Goal: Task Accomplishment & Management: Manage account settings

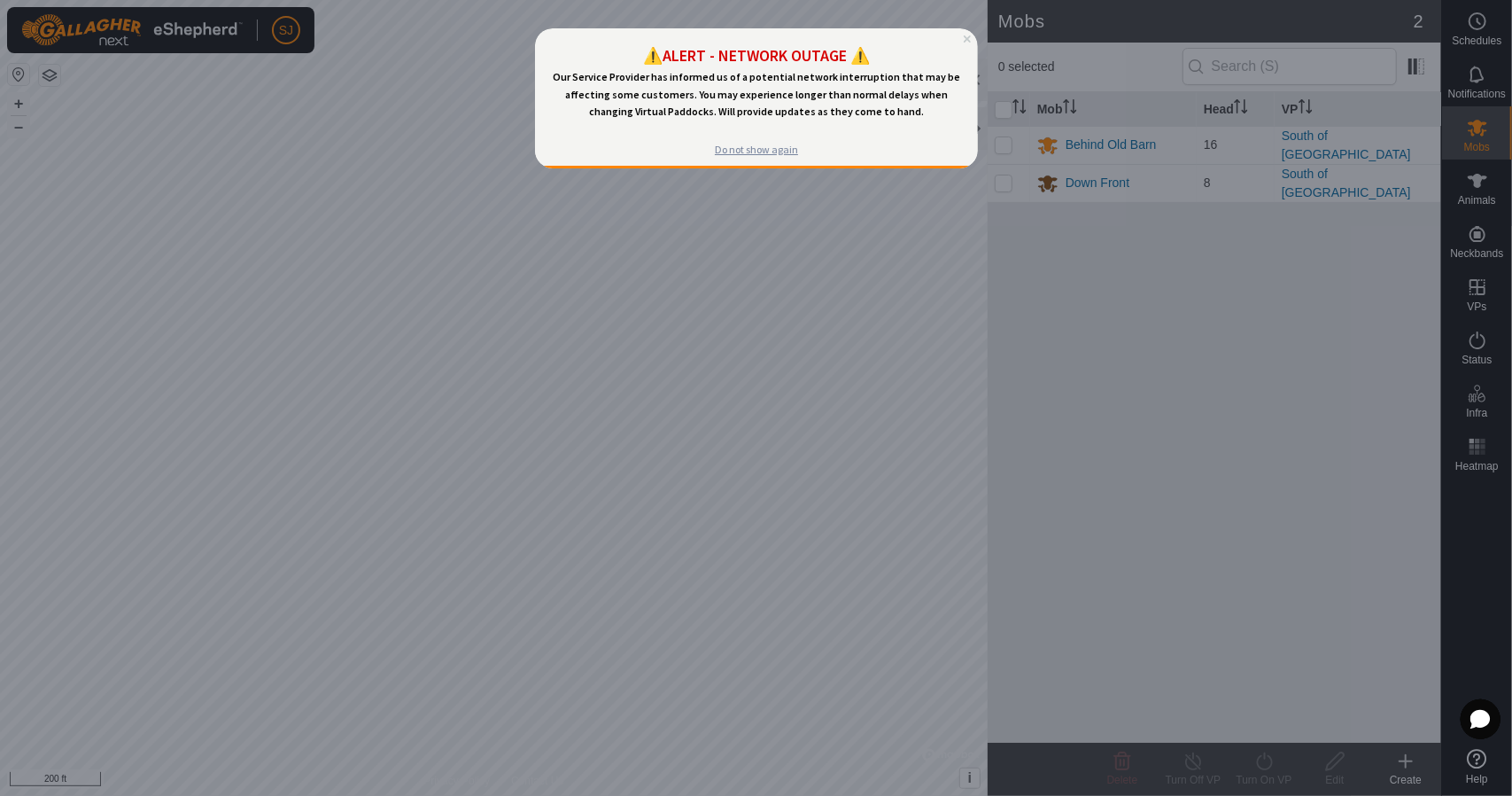
click at [750, 154] on div "Do not show again" at bounding box center [755, 149] width 83 height 14
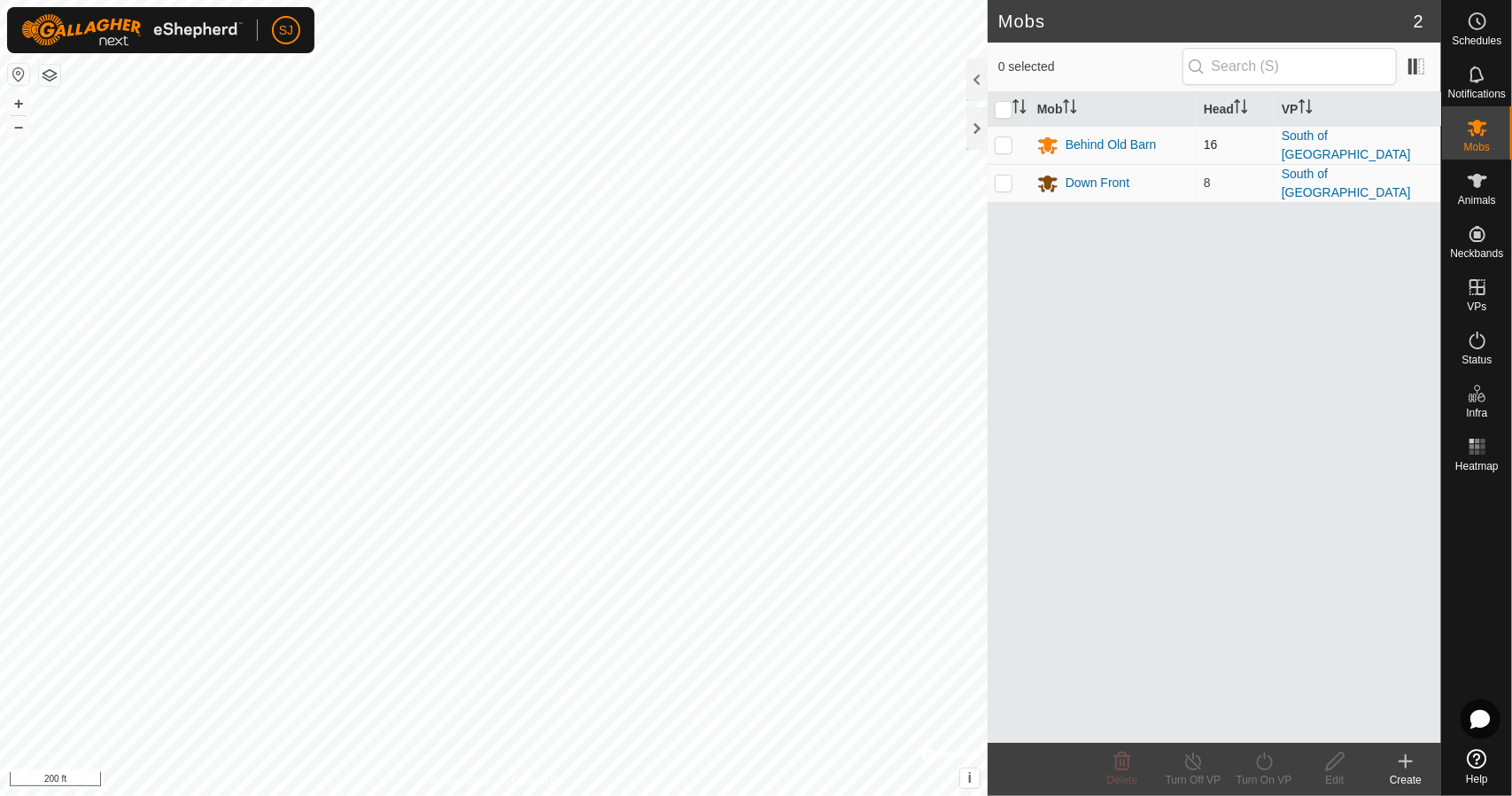
click at [1001, 139] on p-checkbox at bounding box center [1003, 144] width 18 height 14
checkbox input "true"
click at [1194, 773] on div "Turn Off VP" at bounding box center [1193, 779] width 71 height 16
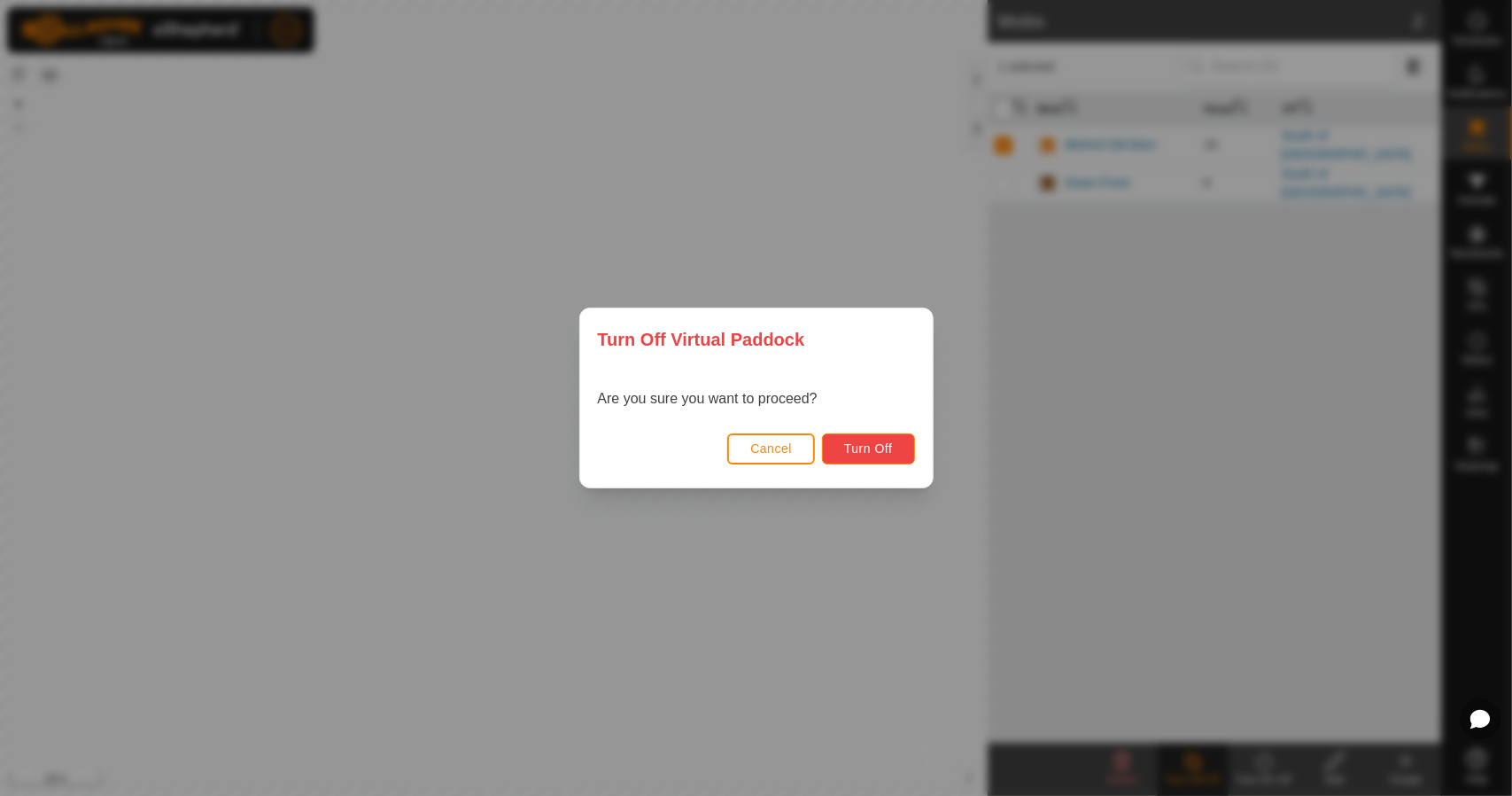
click at [896, 445] on button "Turn Off" at bounding box center [869, 448] width 93 height 31
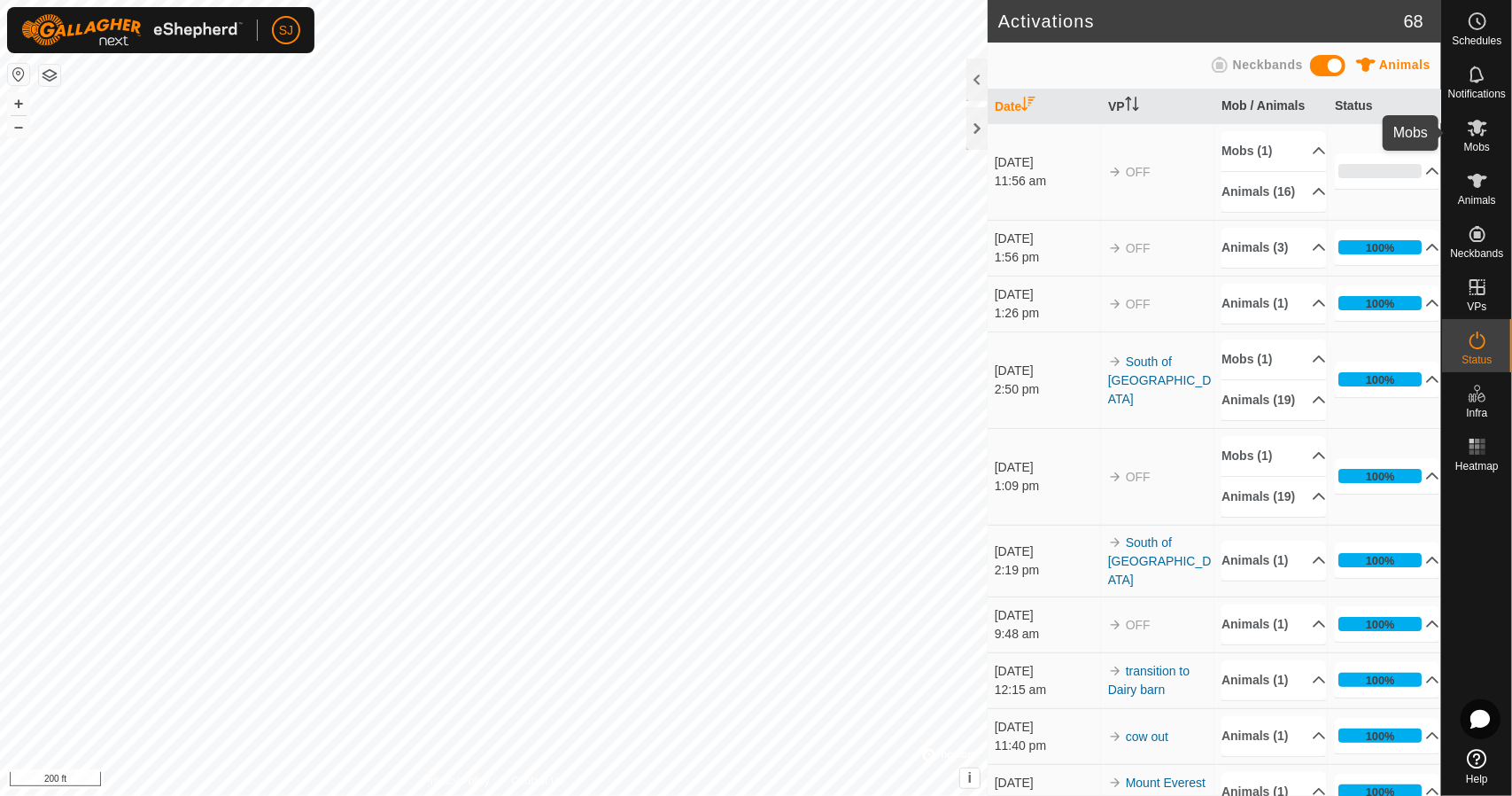
click at [1484, 146] on span "Mobs" at bounding box center [1478, 146] width 26 height 10
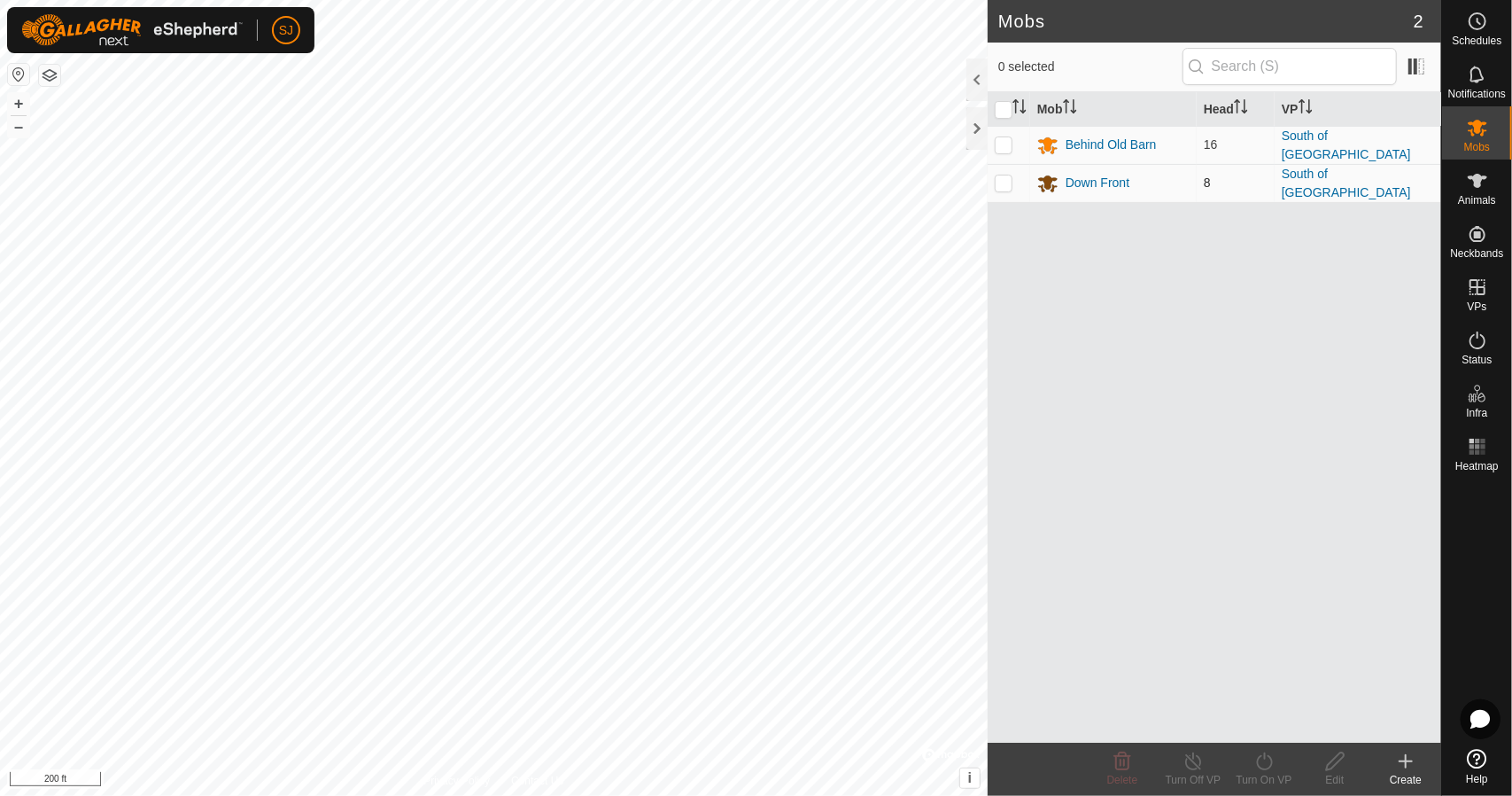
click at [1004, 179] on p-checkbox at bounding box center [1003, 182] width 18 height 14
checkbox input "true"
click at [1190, 774] on div "Turn Off VP" at bounding box center [1193, 779] width 71 height 16
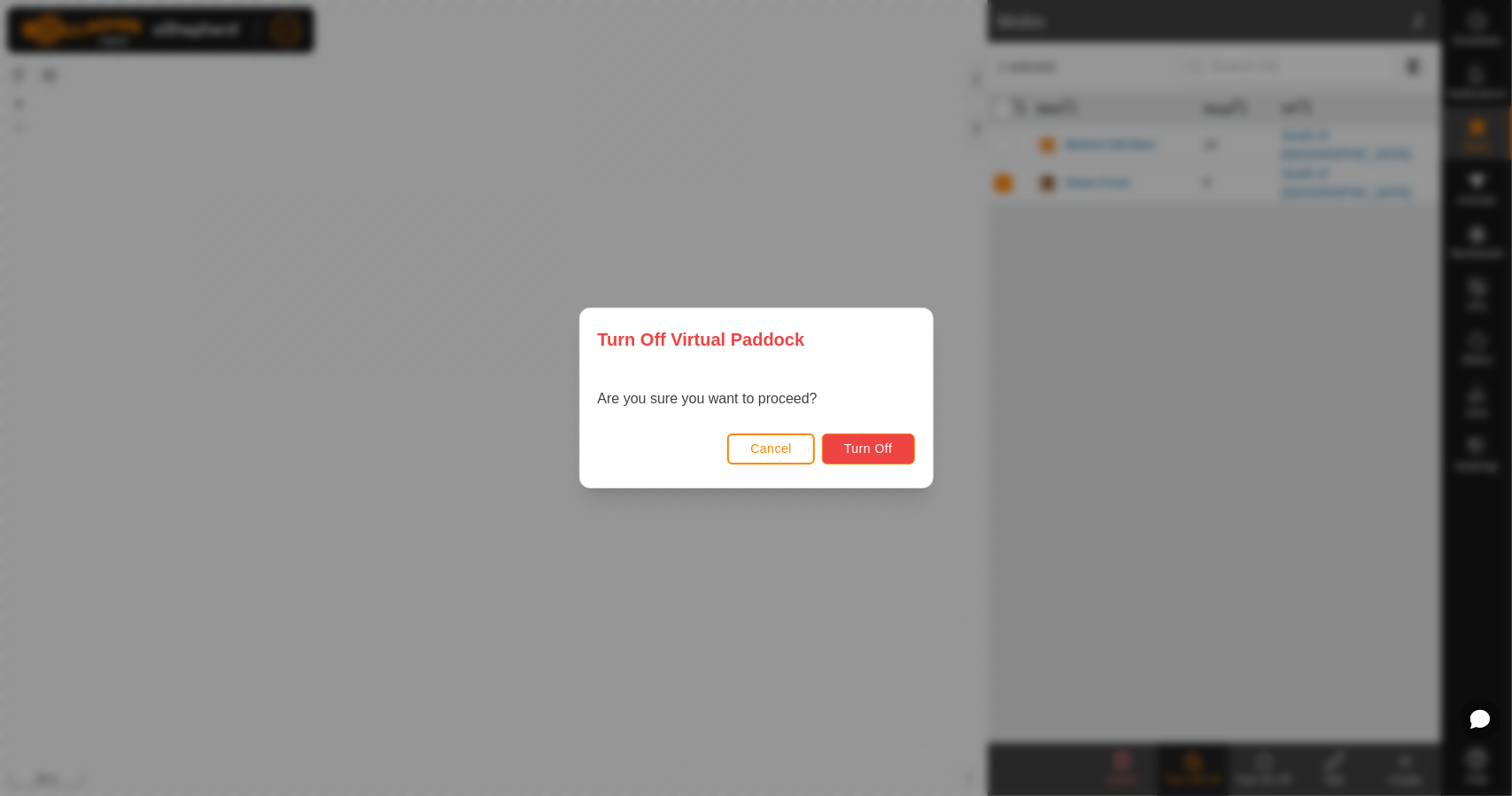
click at [872, 451] on span "Turn Off" at bounding box center [868, 448] width 48 height 14
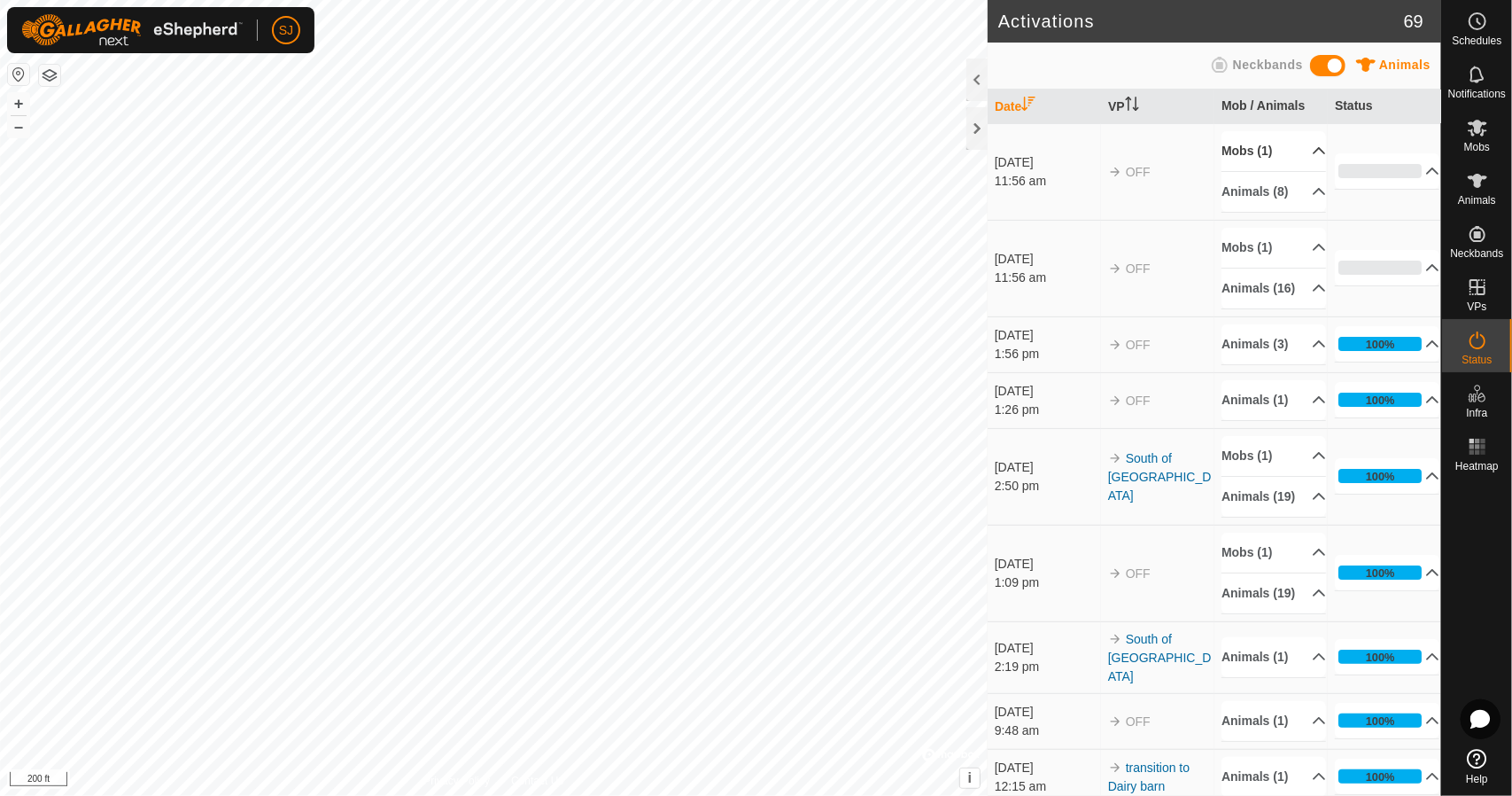
click at [1299, 148] on p-accordion-header "Mobs (1)" at bounding box center [1274, 151] width 104 height 40
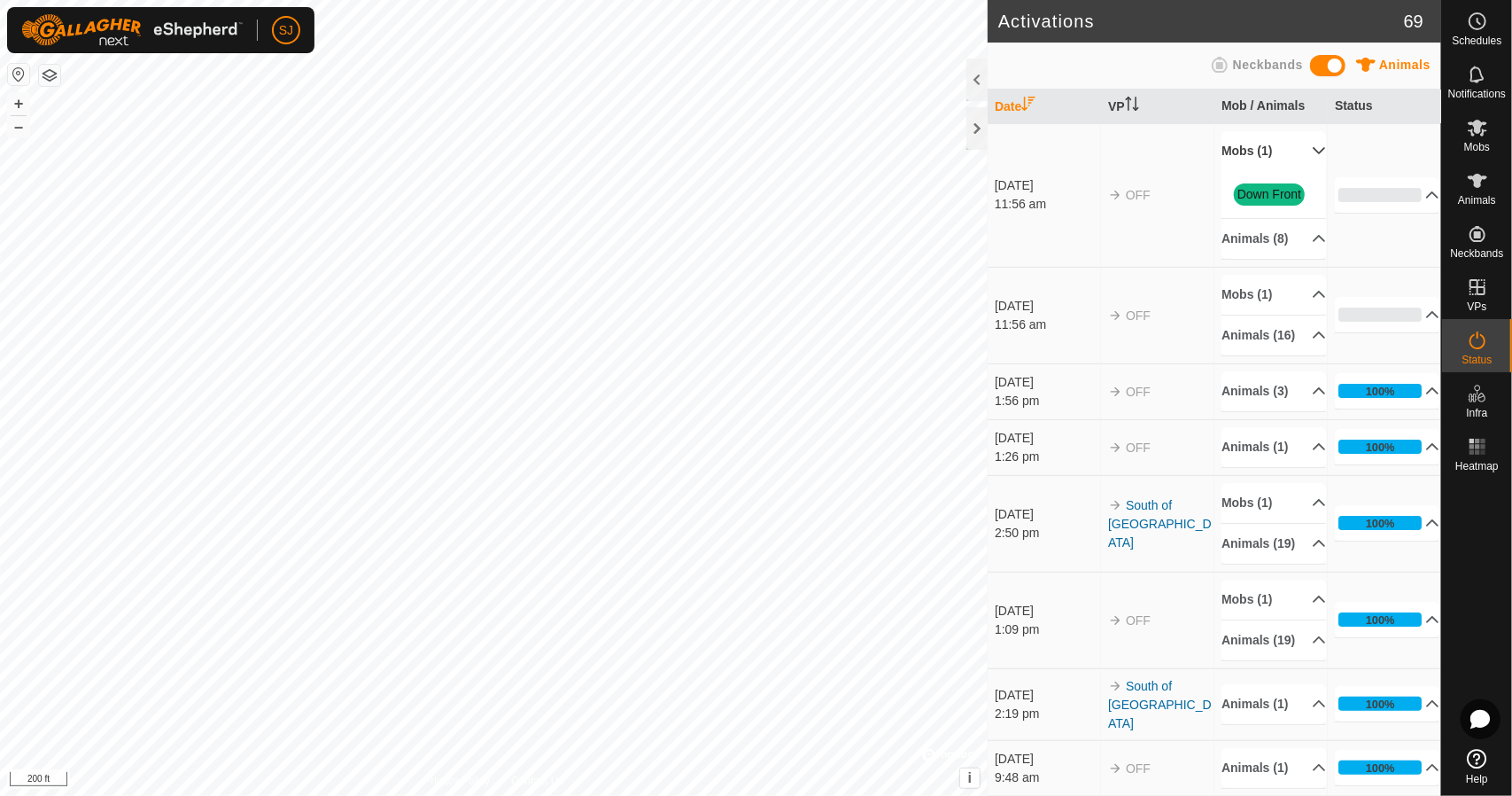
click at [1299, 148] on p-accordion-header "Mobs (1)" at bounding box center [1274, 151] width 104 height 40
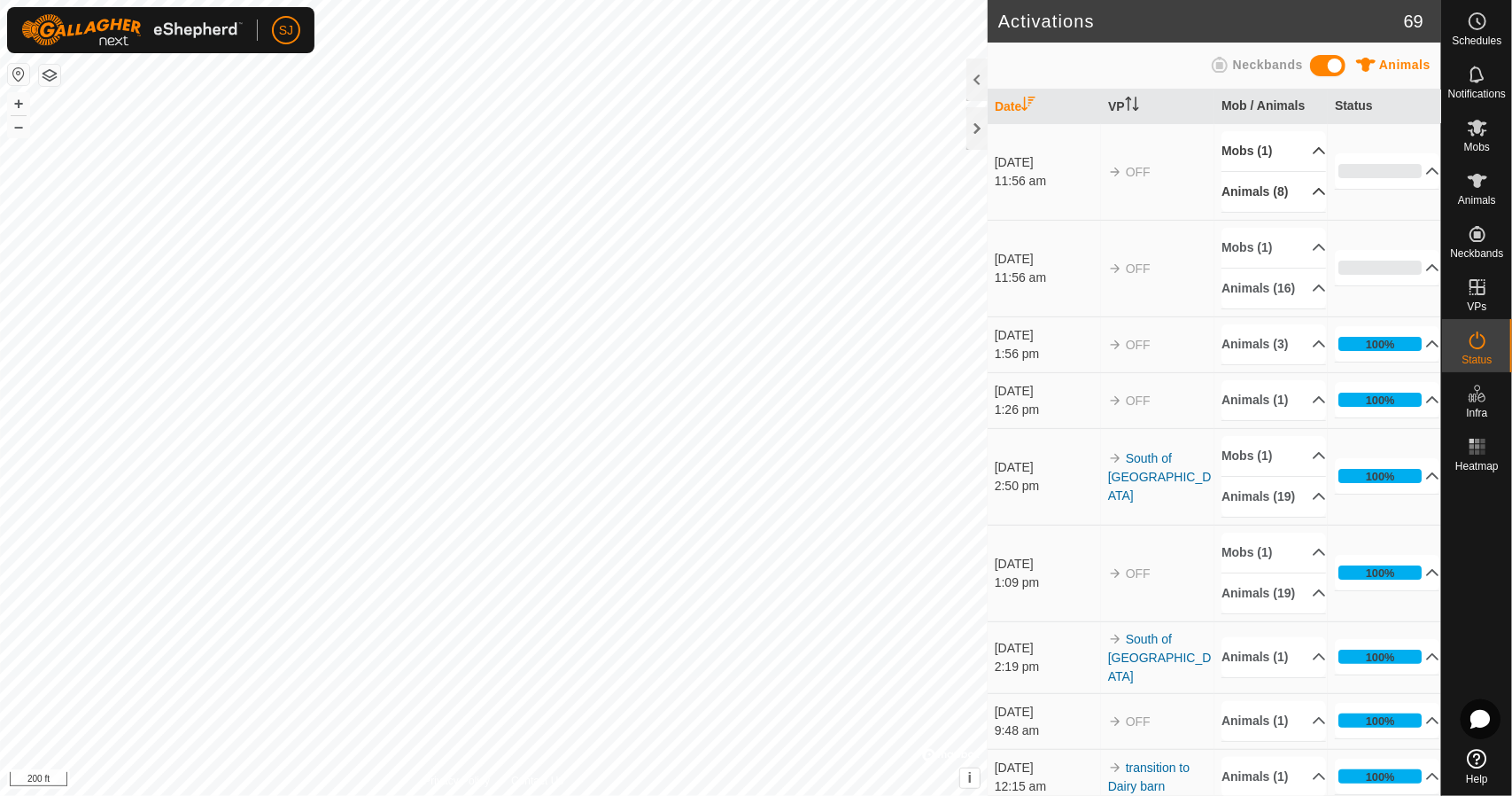
click at [1305, 201] on p-accordion-header "Animals (8)" at bounding box center [1274, 191] width 104 height 40
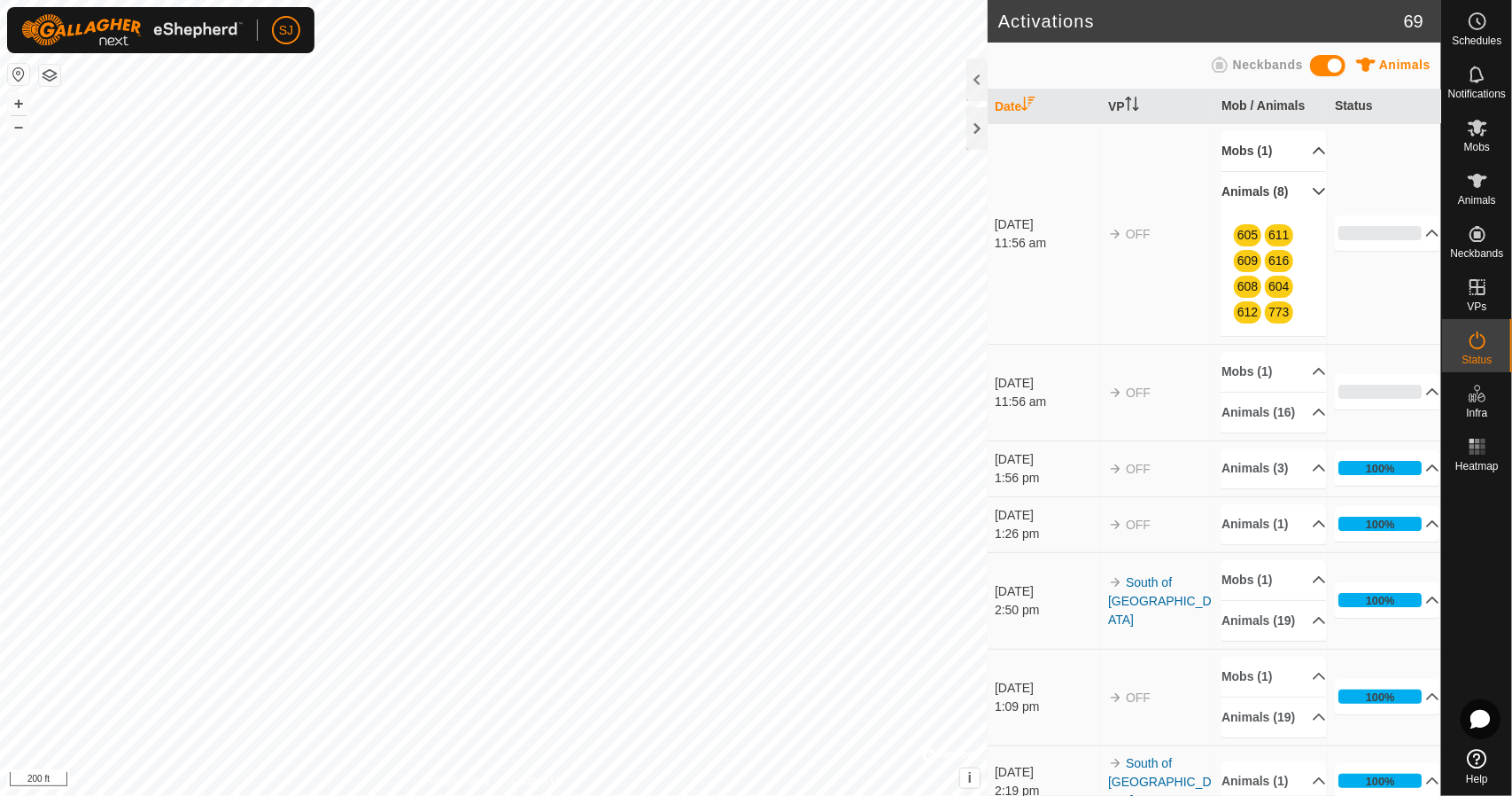
click at [1305, 205] on p-accordion-header "Animals (8)" at bounding box center [1274, 191] width 104 height 40
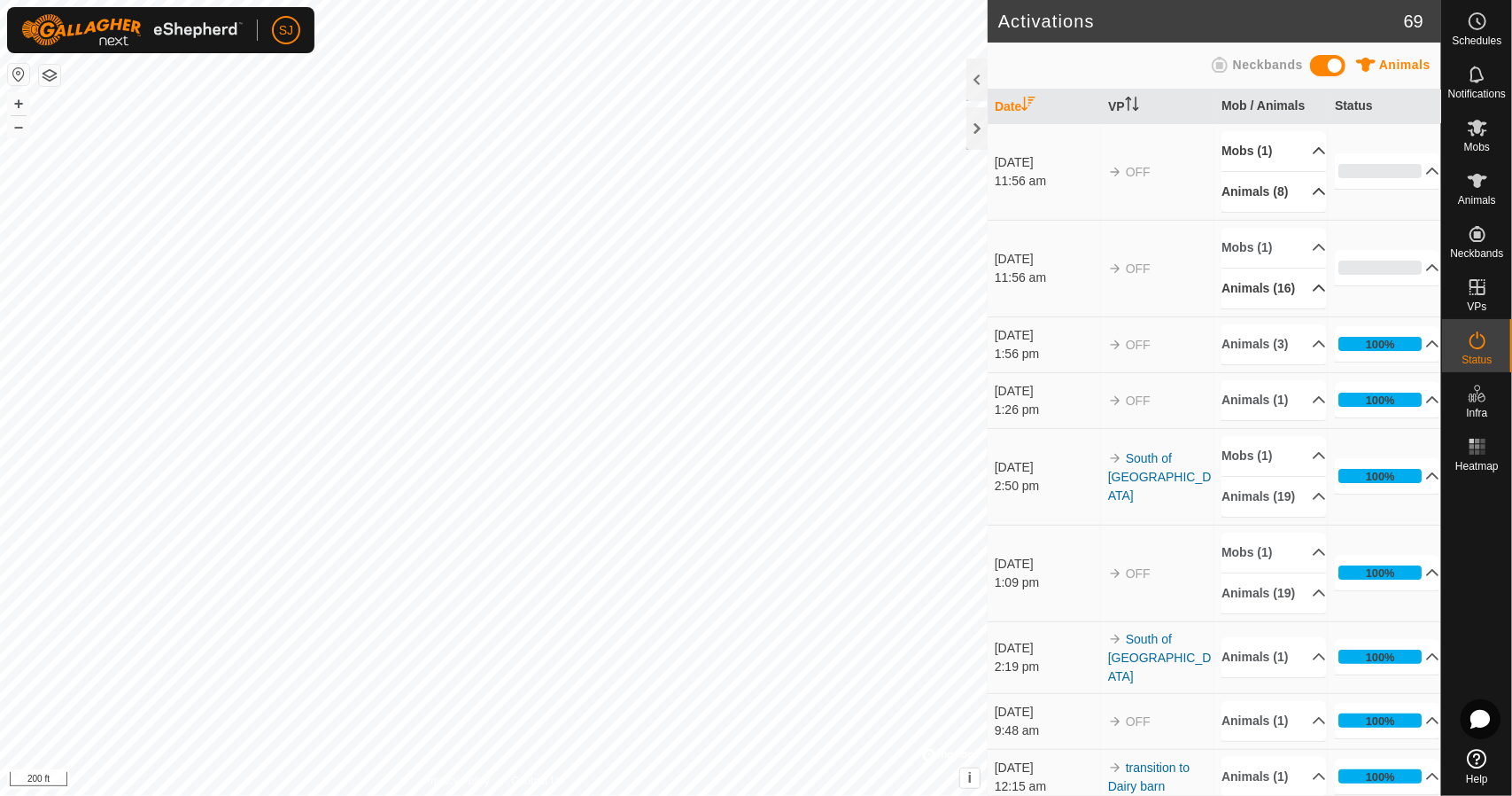
click at [1312, 295] on icon at bounding box center [1318, 287] width 14 height 14
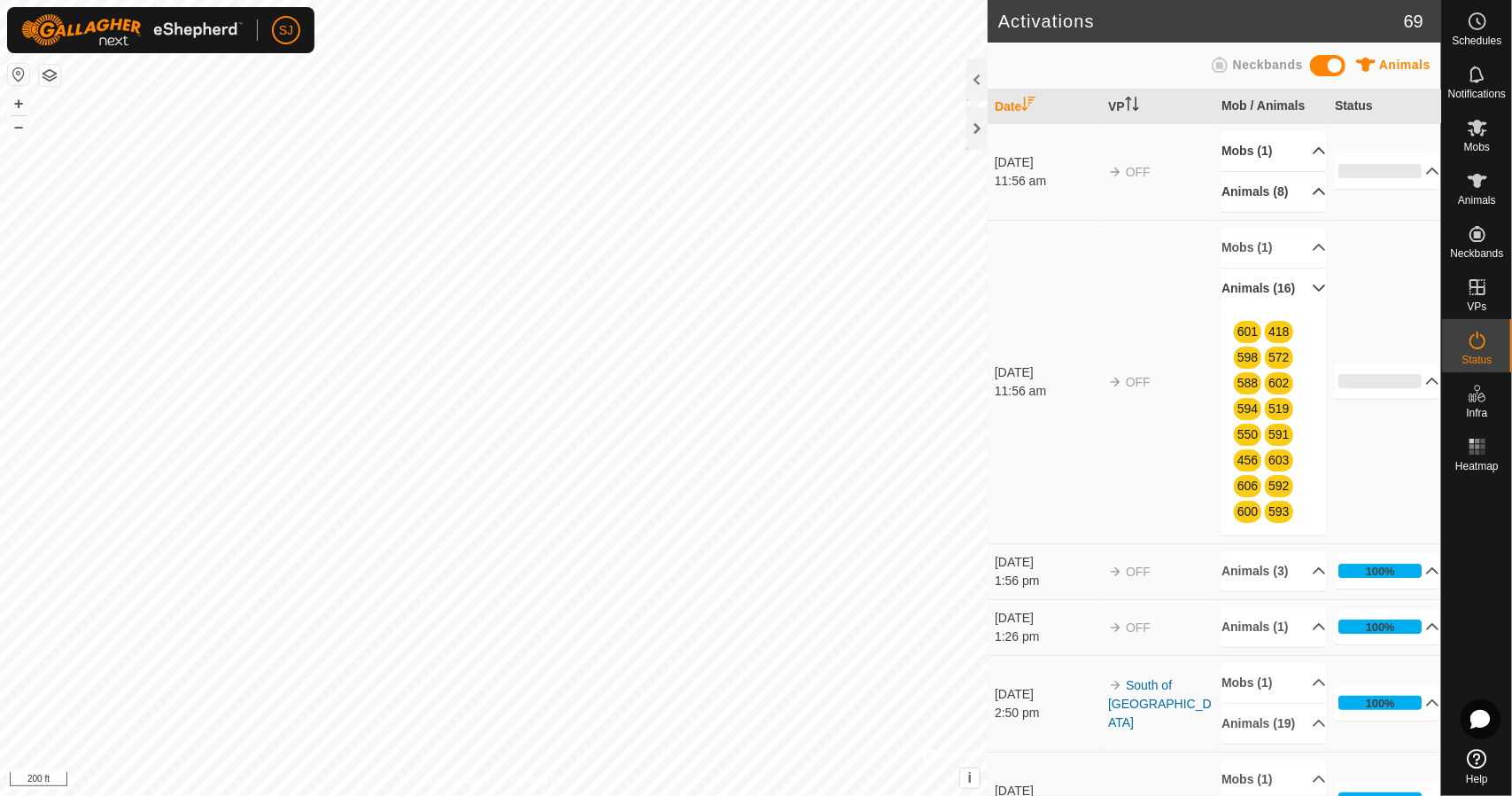
click at [1314, 292] on icon at bounding box center [1319, 288] width 12 height 7
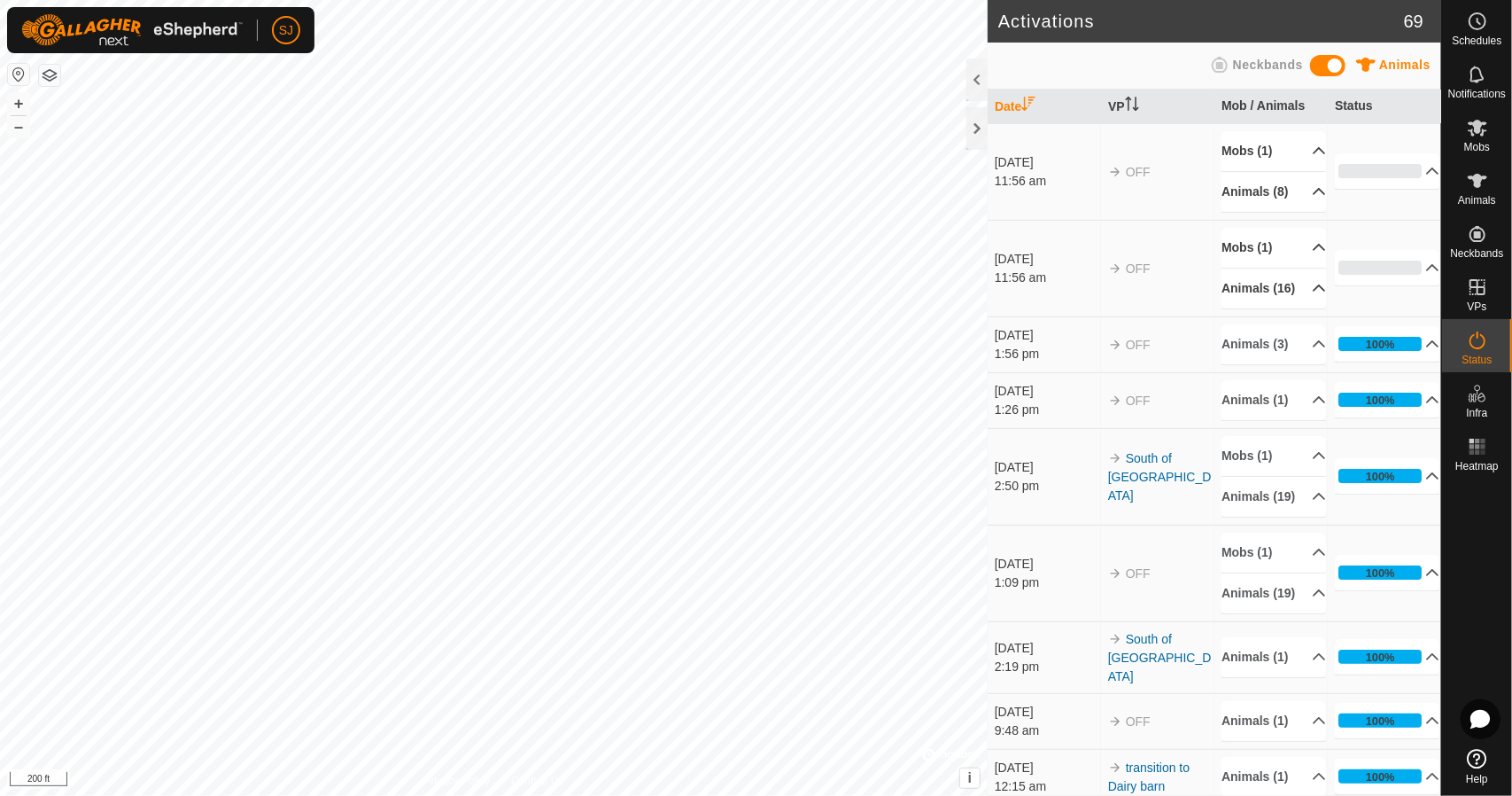
click at [1299, 268] on p-accordion-header "Mobs (1)" at bounding box center [1274, 247] width 104 height 40
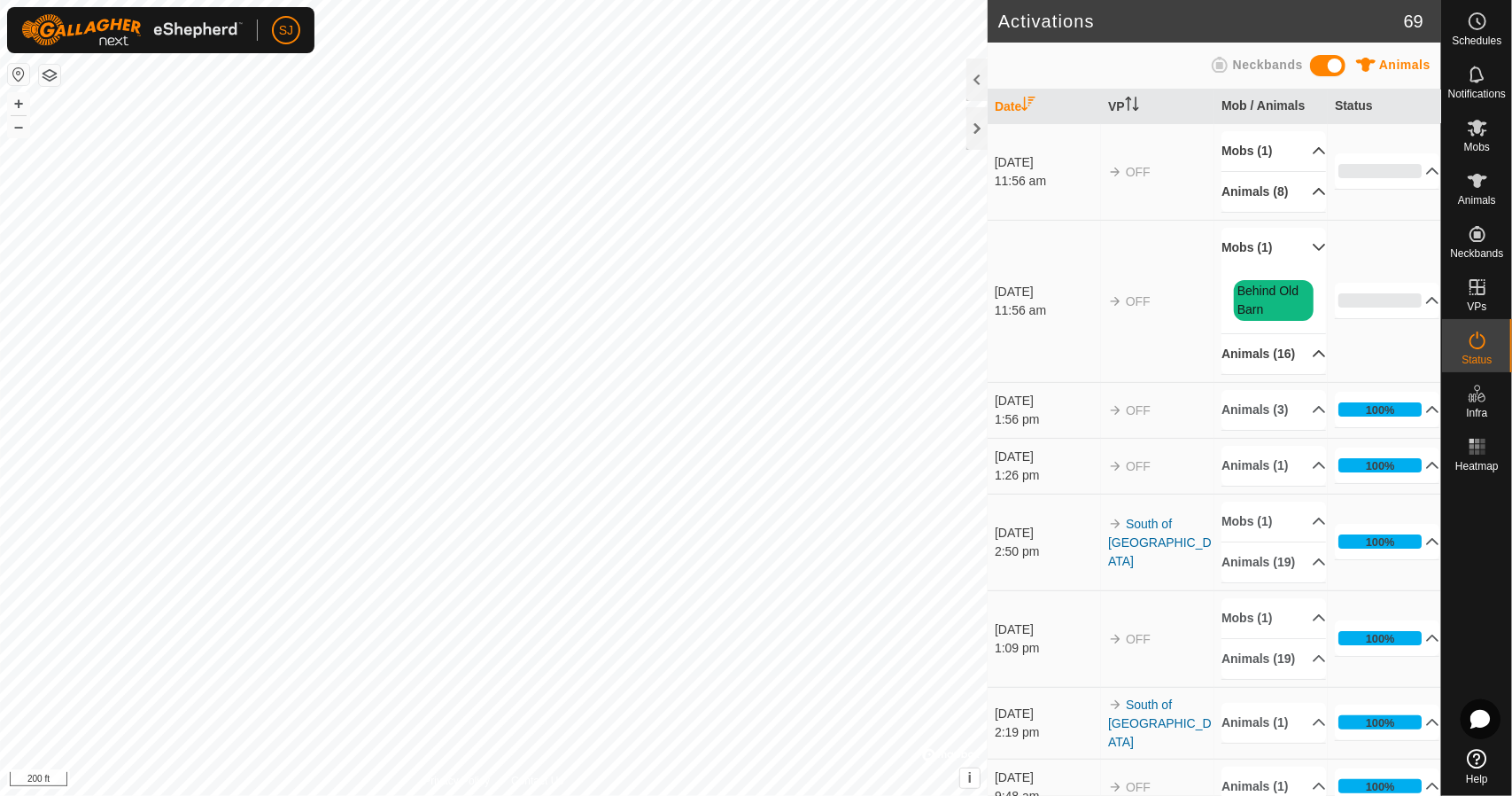
click at [1297, 374] on p-accordion-header "Animals (16)" at bounding box center [1274, 354] width 104 height 40
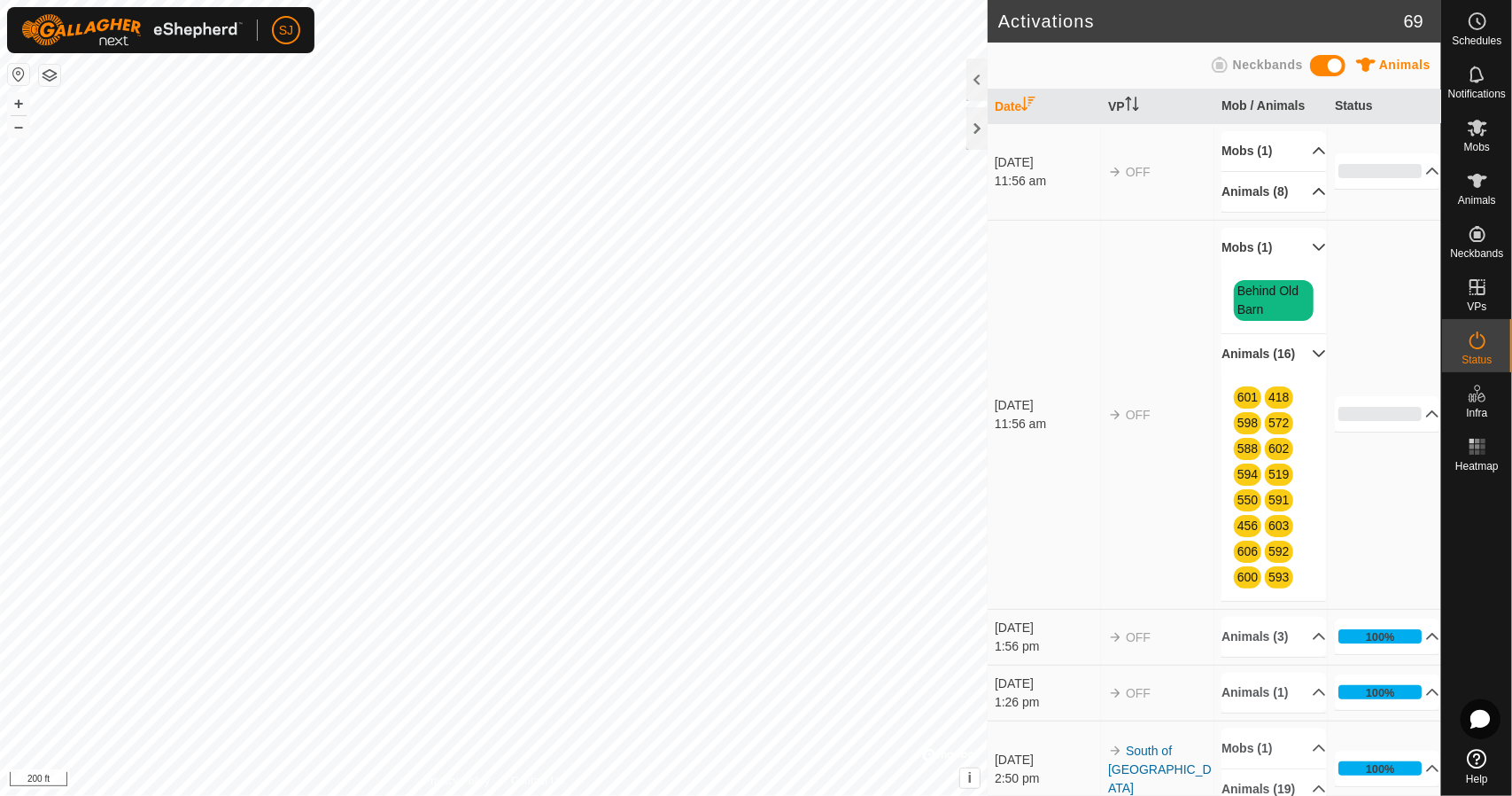
click at [1302, 197] on p-accordion-header "Animals (8)" at bounding box center [1274, 191] width 104 height 40
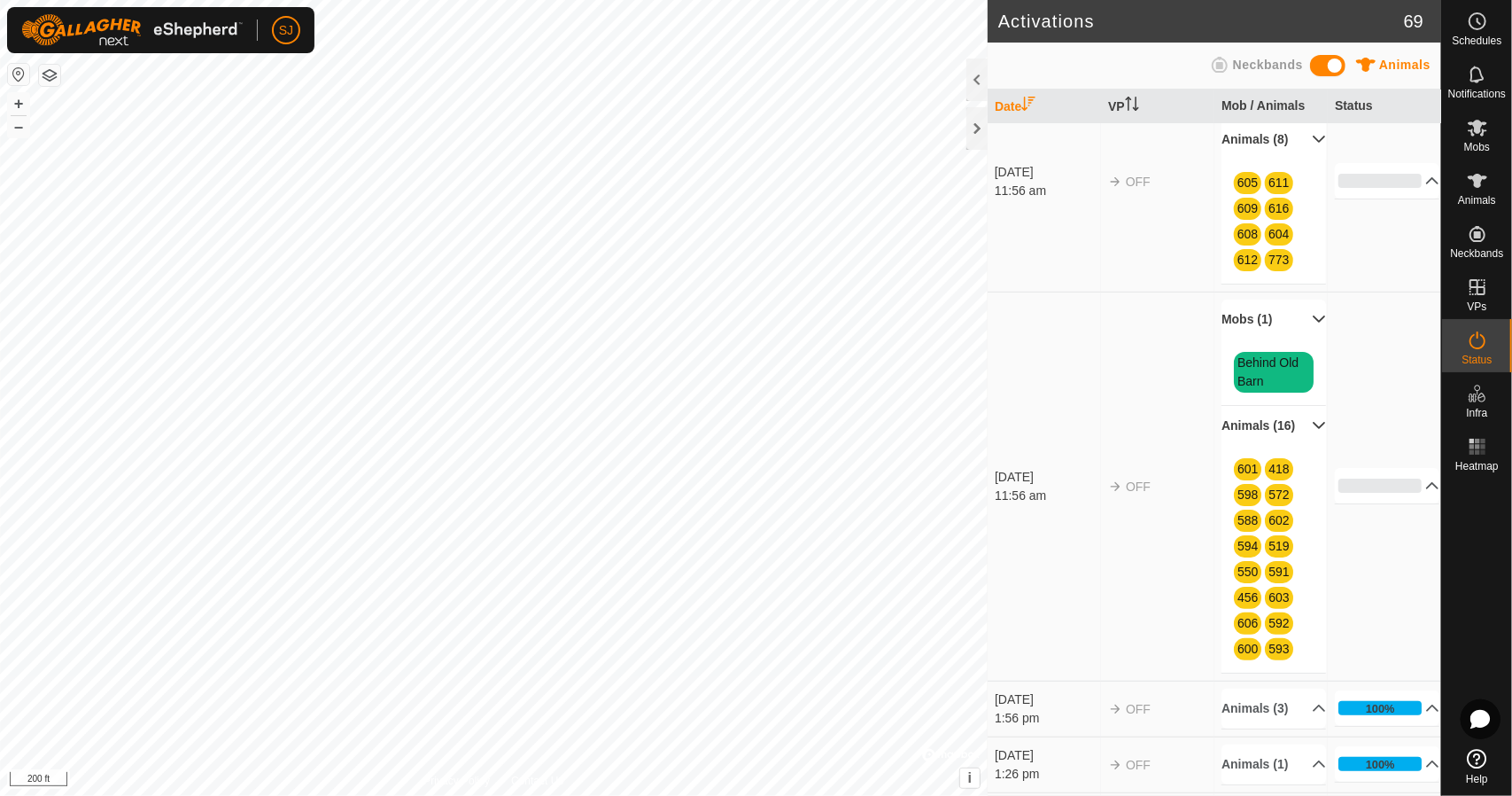
scroll to position [89, 0]
